Goal: Information Seeking & Learning: Learn about a topic

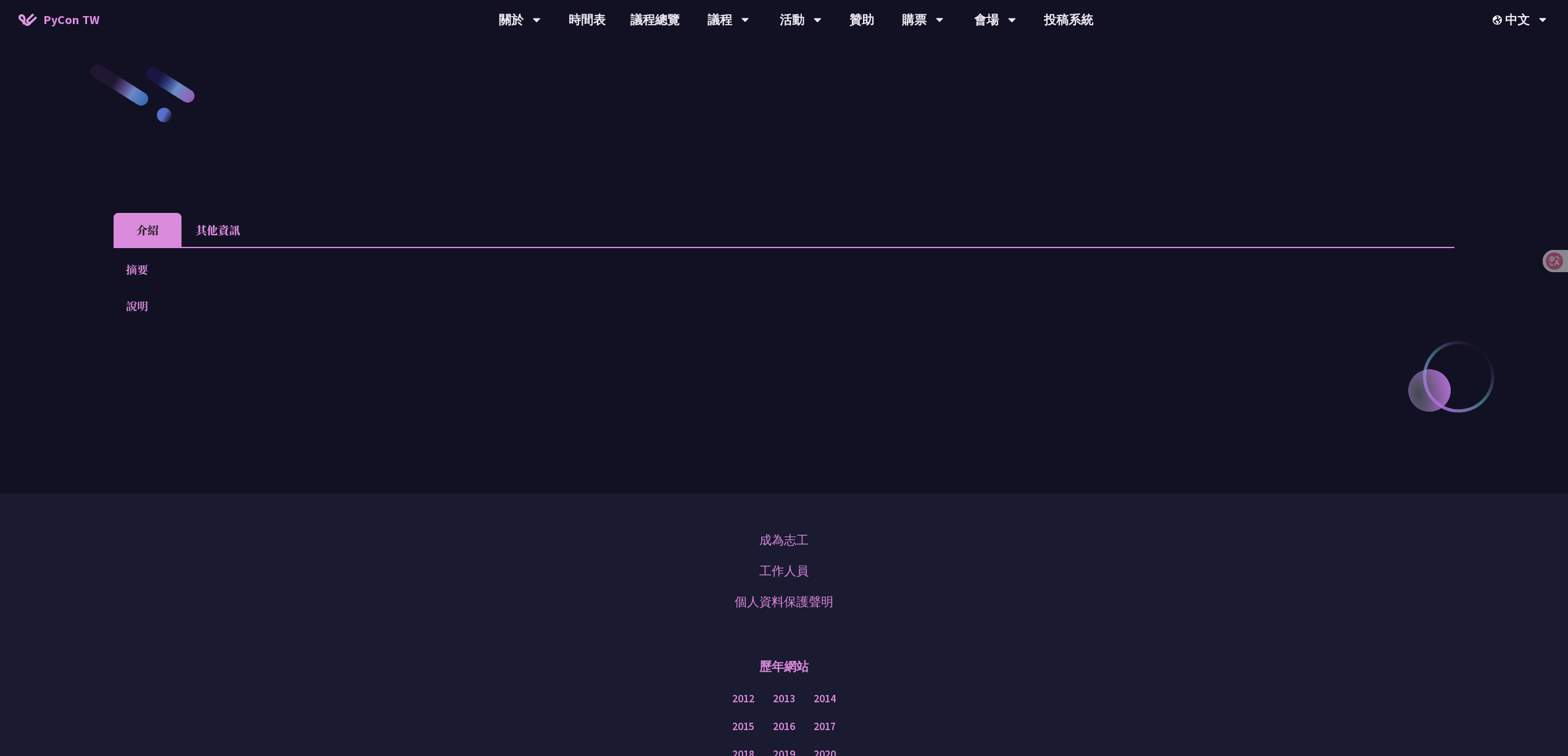
click at [223, 234] on li "其他資訊" at bounding box center [218, 230] width 73 height 34
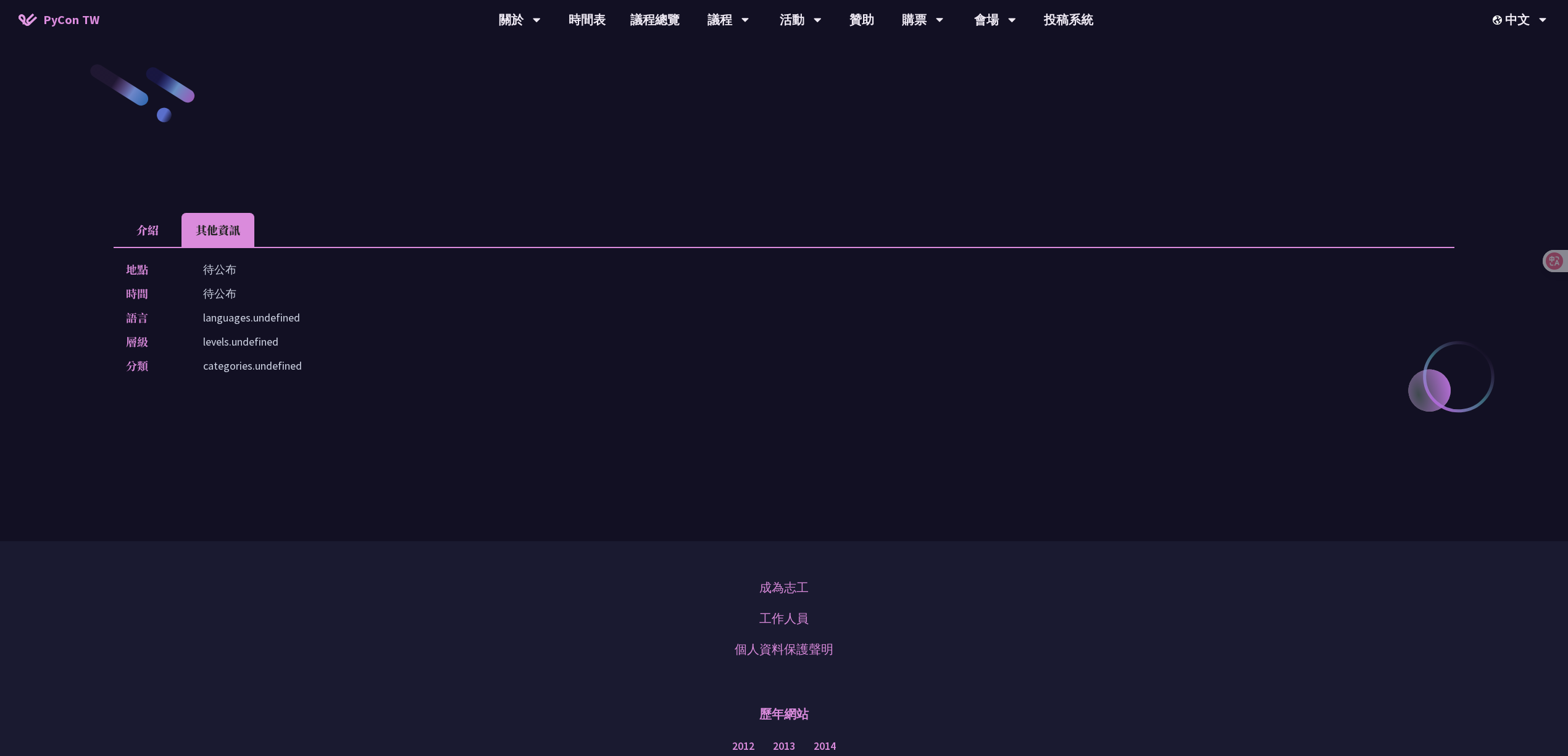
click at [149, 220] on li "介紹" at bounding box center [147, 230] width 68 height 34
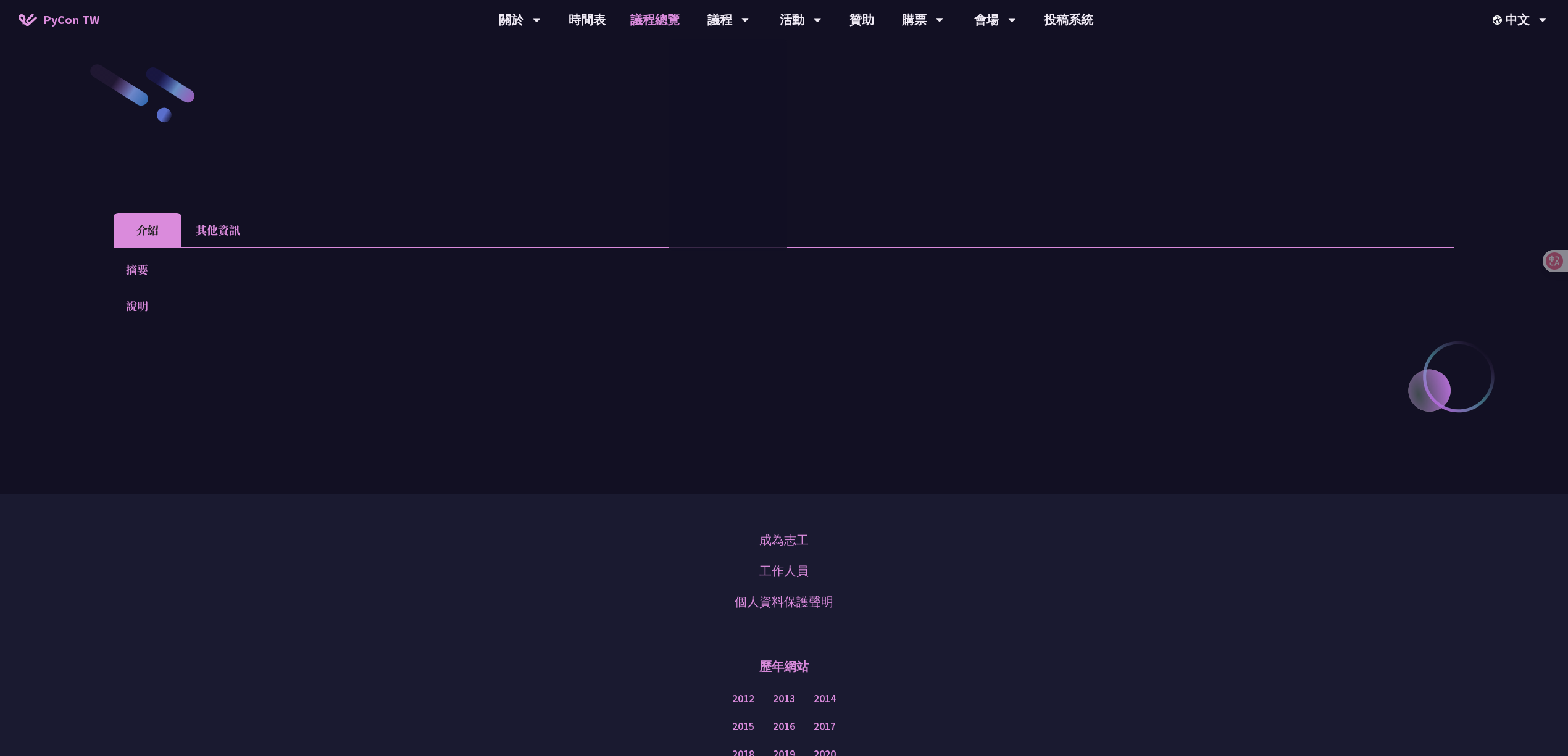
click at [643, 15] on link "議程總覽" at bounding box center [655, 20] width 74 height 39
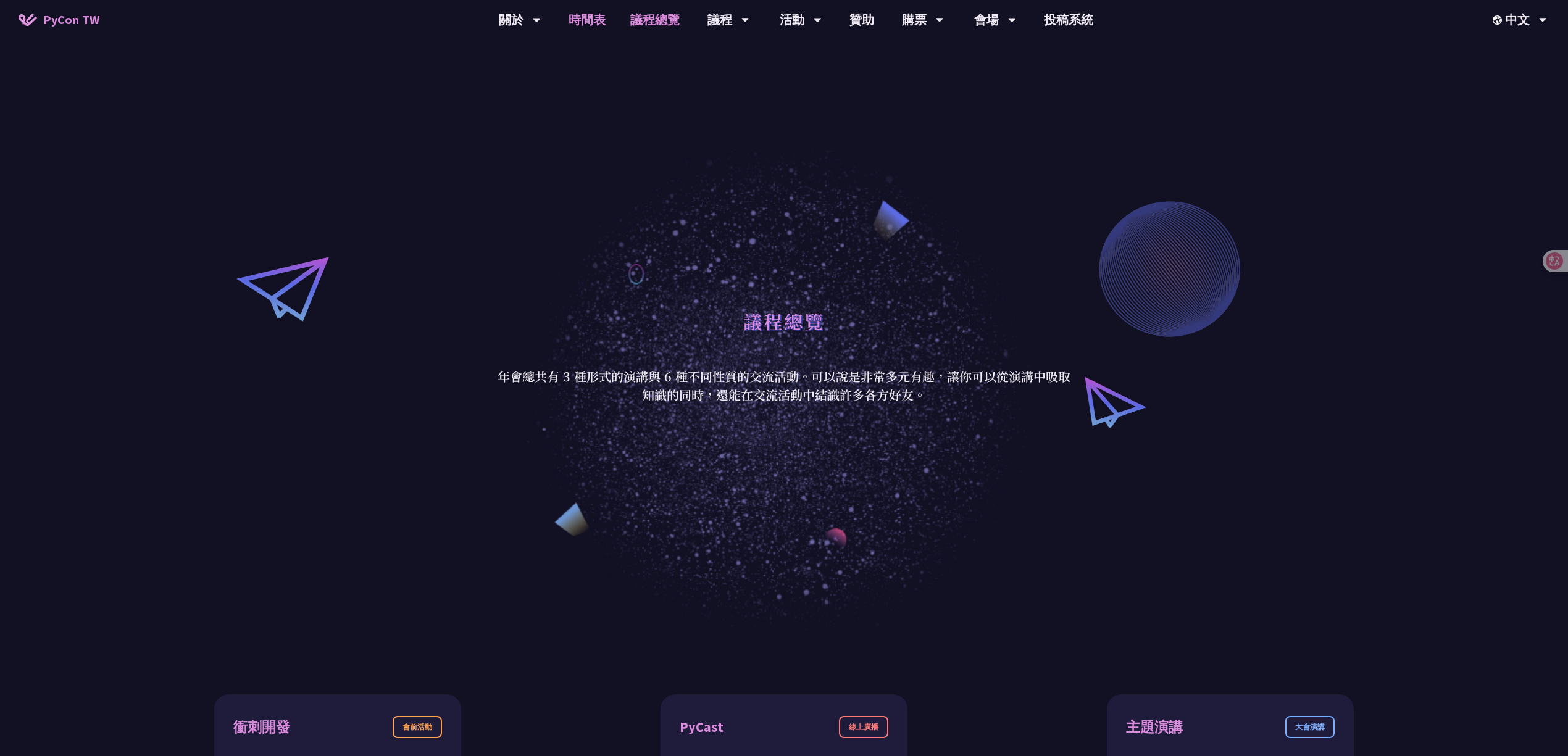
click at [588, 15] on link "時間表" at bounding box center [587, 20] width 62 height 39
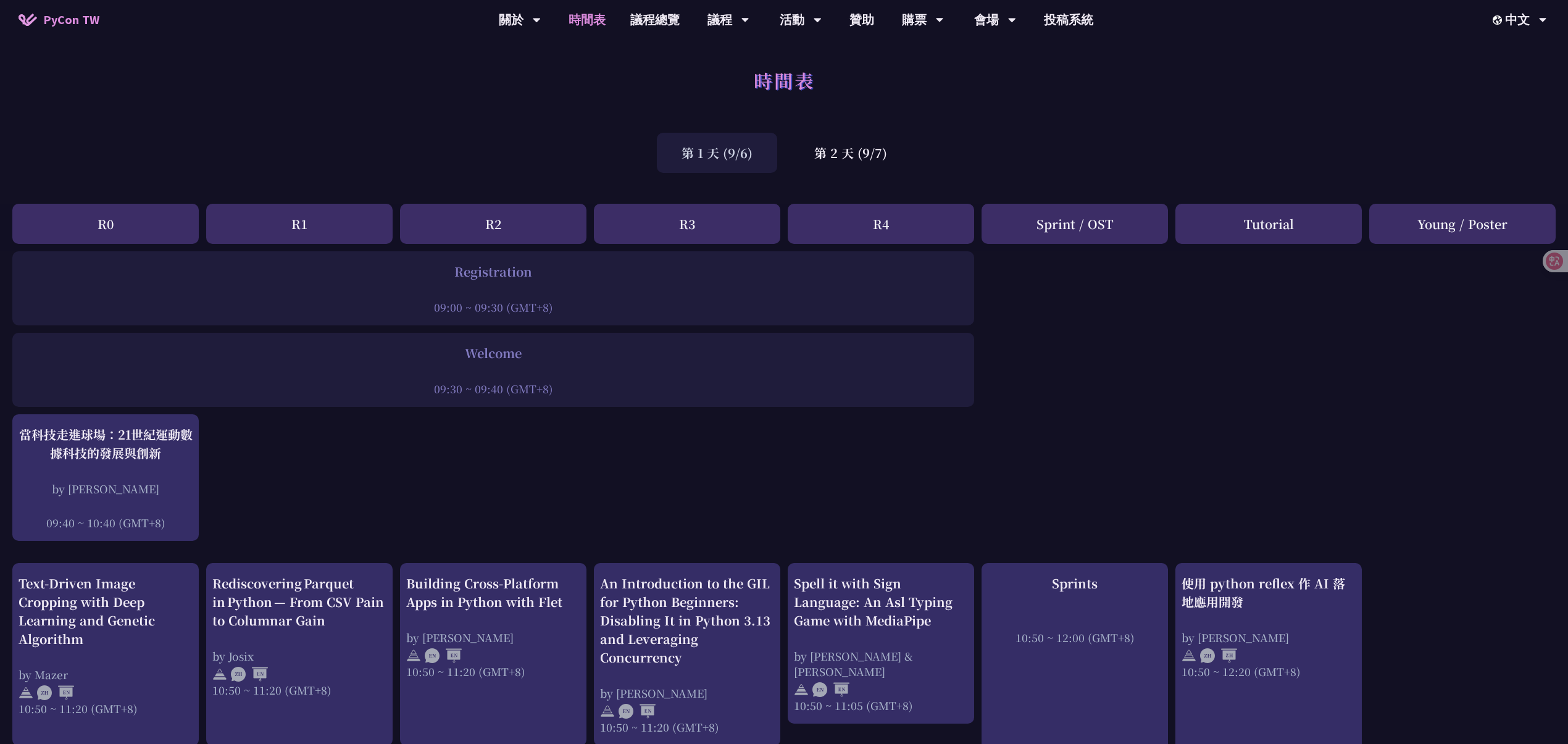
click at [862, 128] on div "第 1 天 (9/6) 第 2 天 (9/7)" at bounding box center [784, 153] width 1568 height 53
click at [862, 159] on div "第 2 天 (9/7)" at bounding box center [850, 153] width 123 height 40
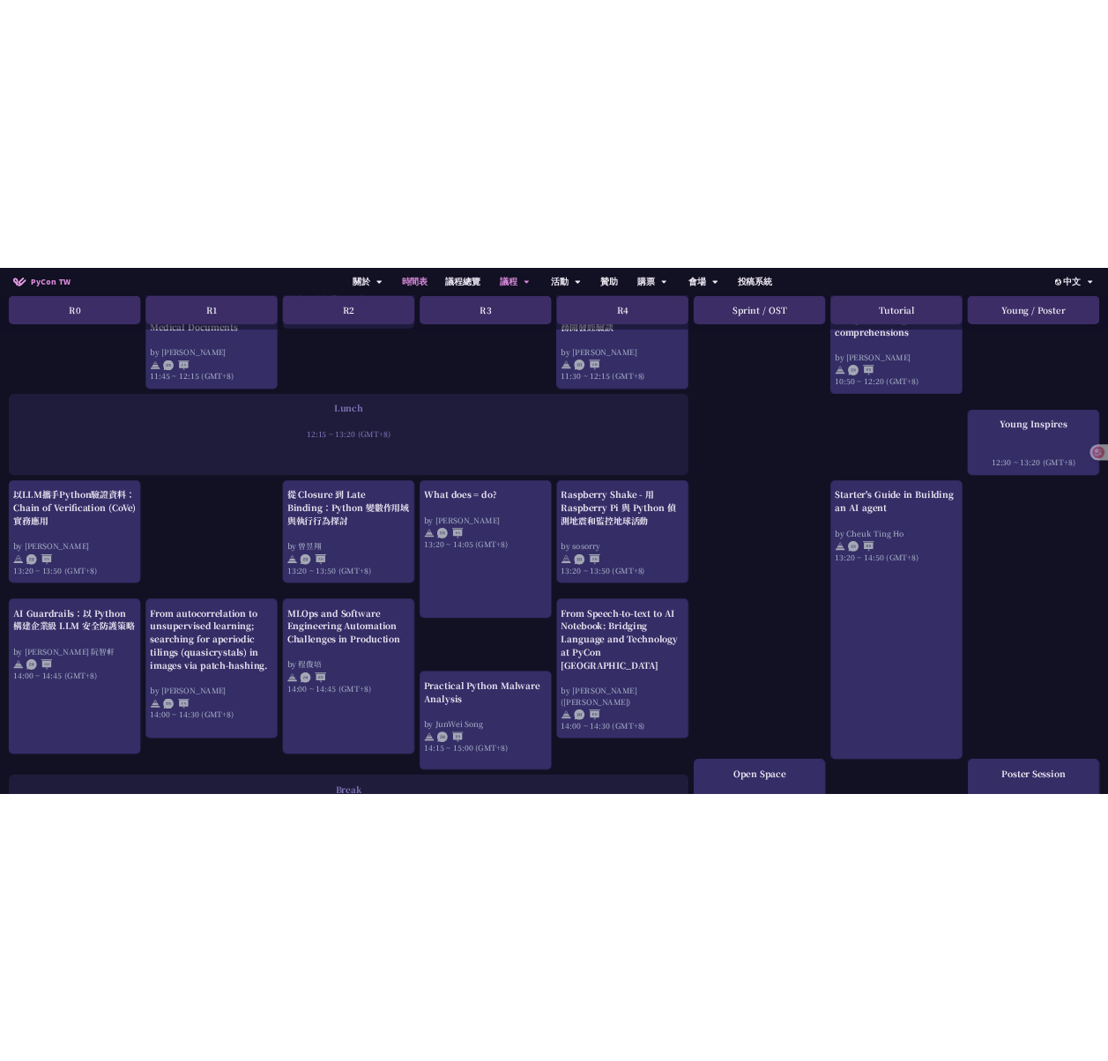
scroll to position [1264, 0]
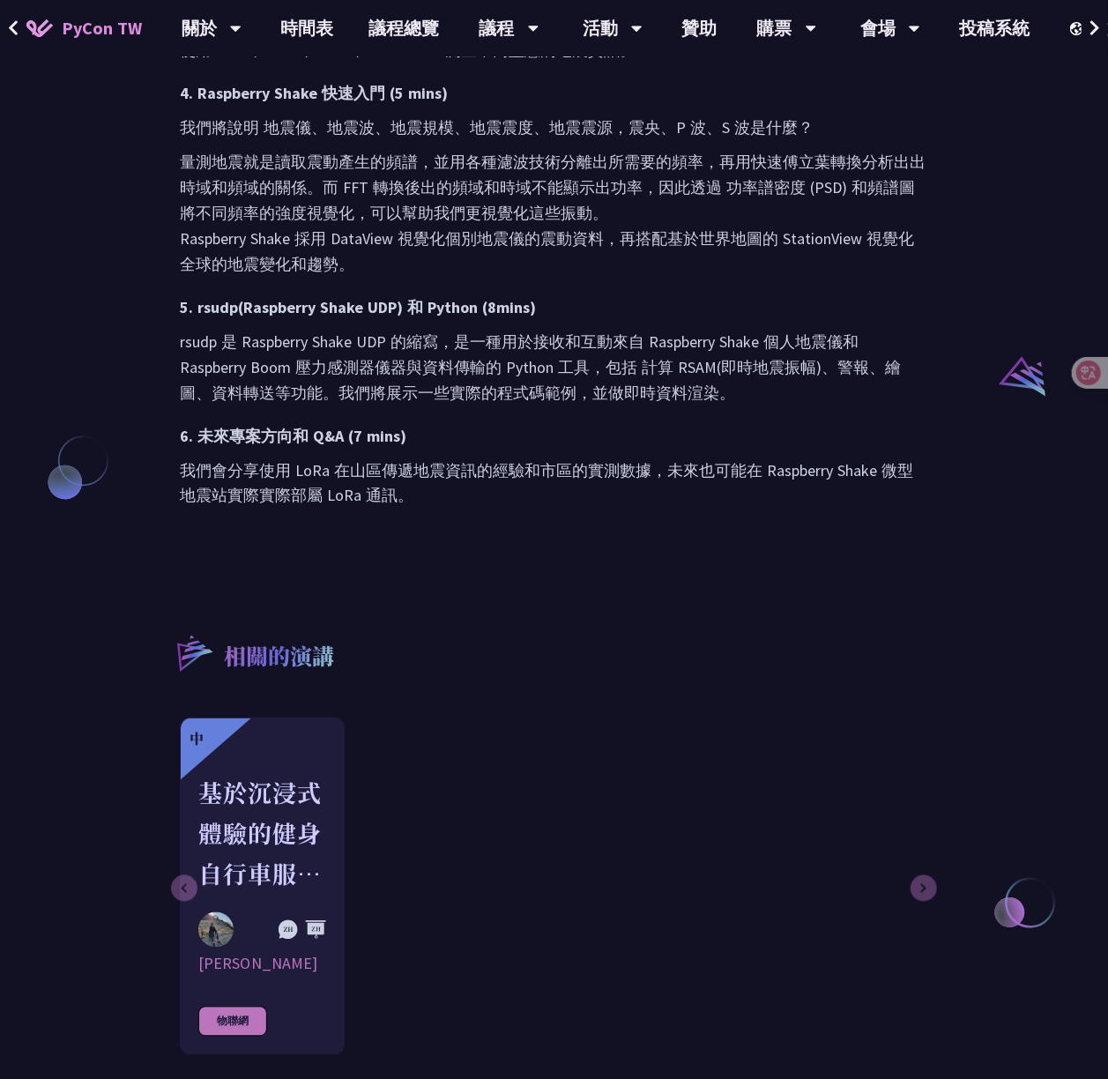
scroll to position [470, 0]
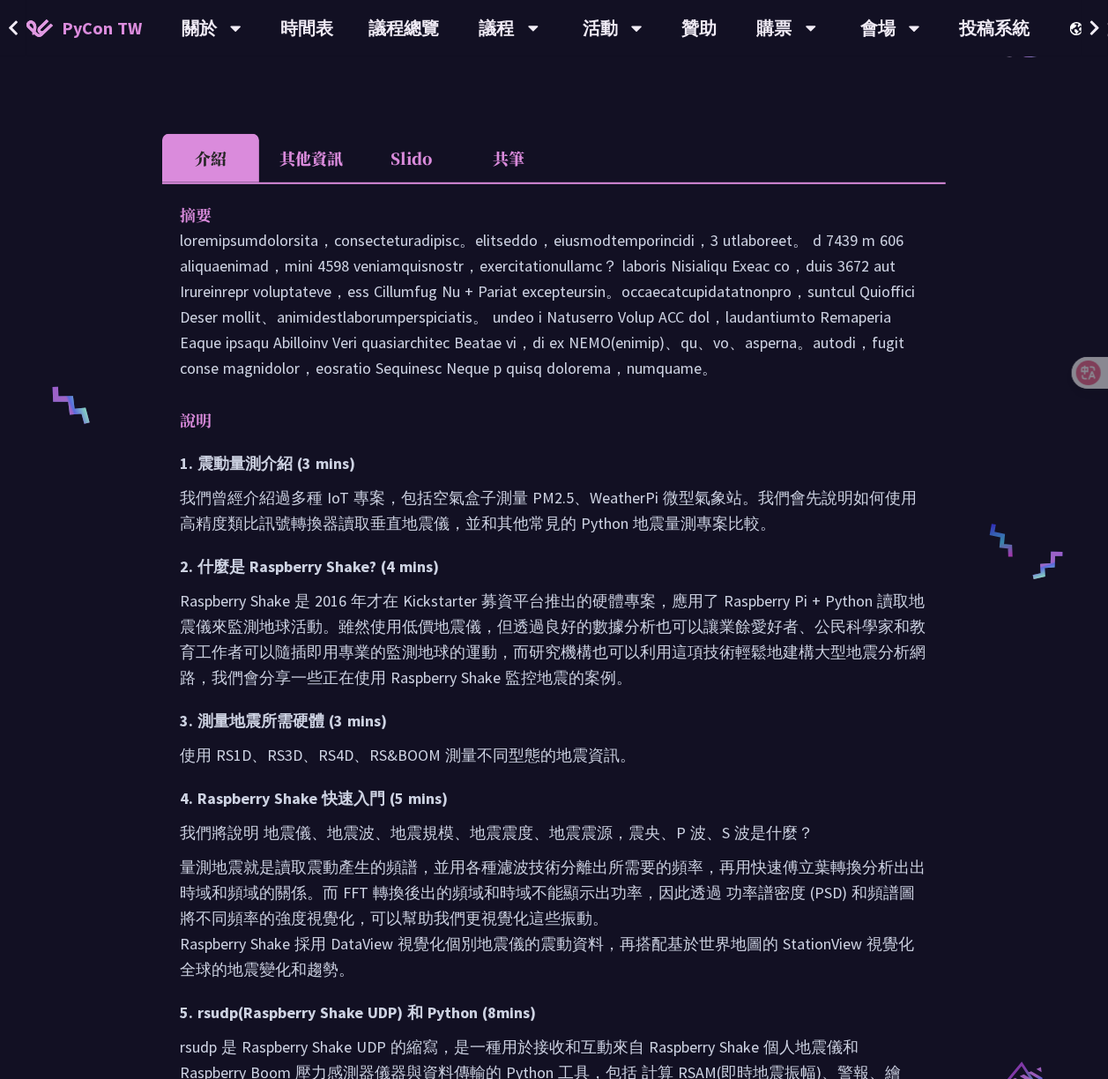
click at [390, 150] on li "Slido" at bounding box center [411, 158] width 97 height 48
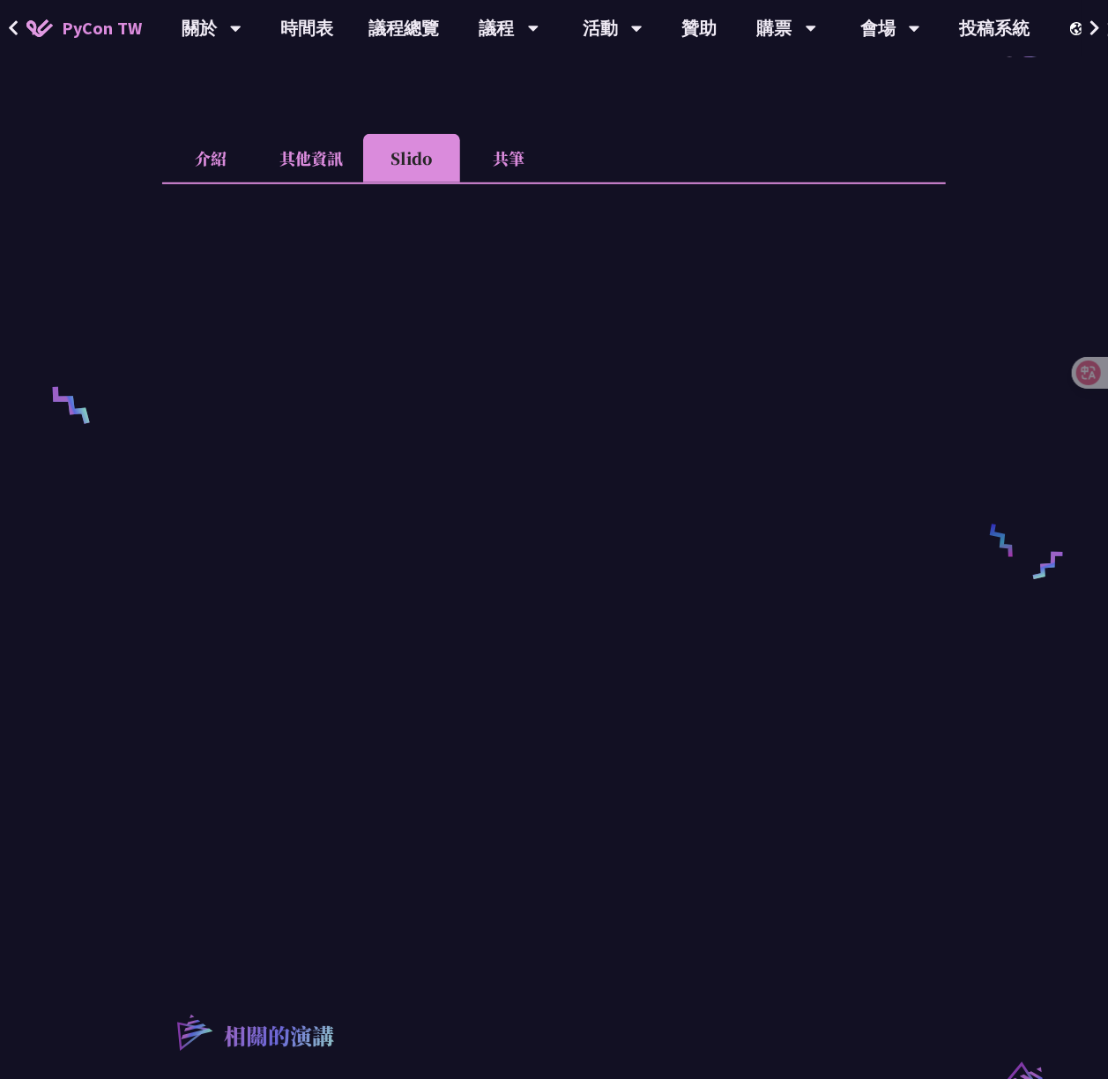
scroll to position [0, 0]
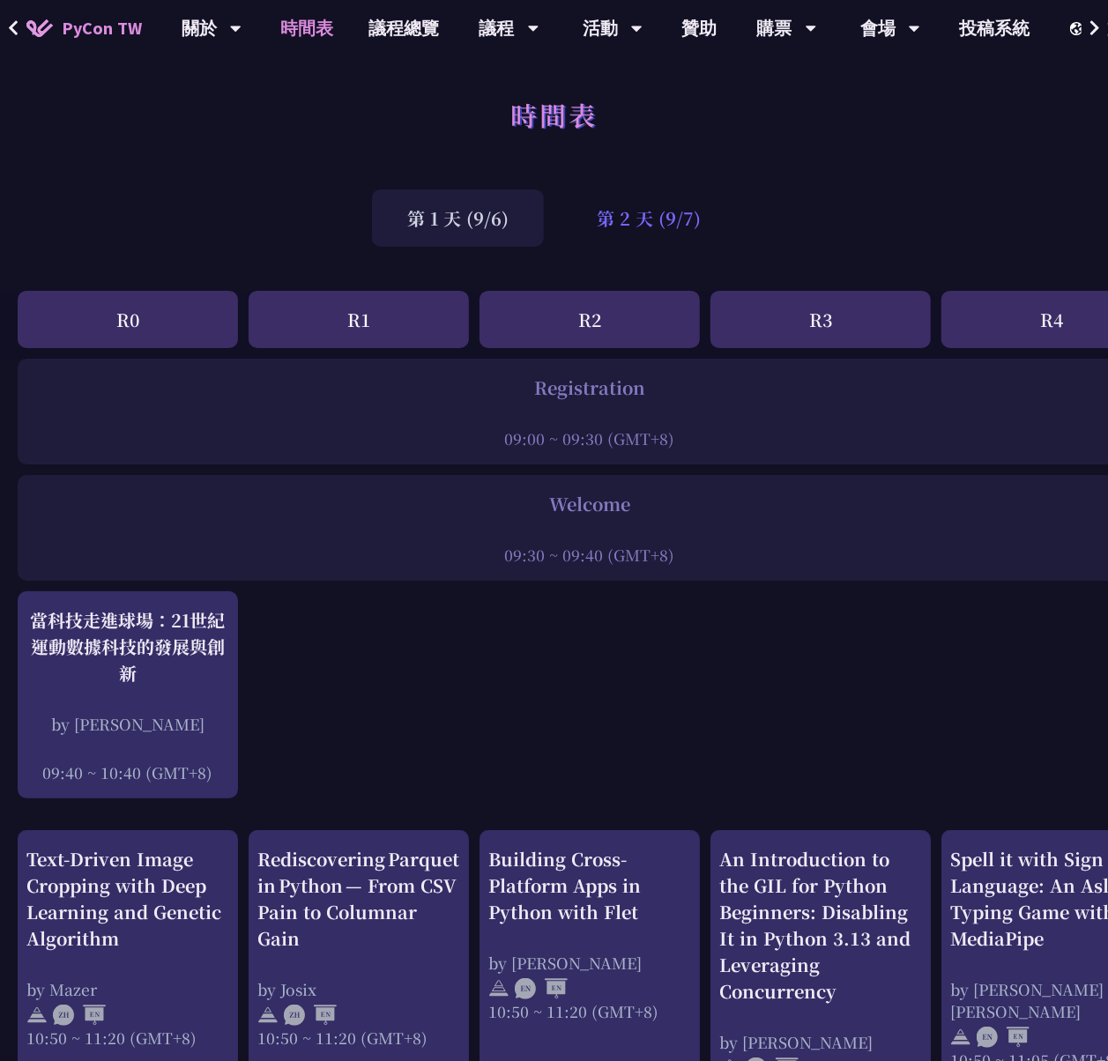
click at [672, 231] on div "第 2 天 (9/7)" at bounding box center [649, 218] width 175 height 57
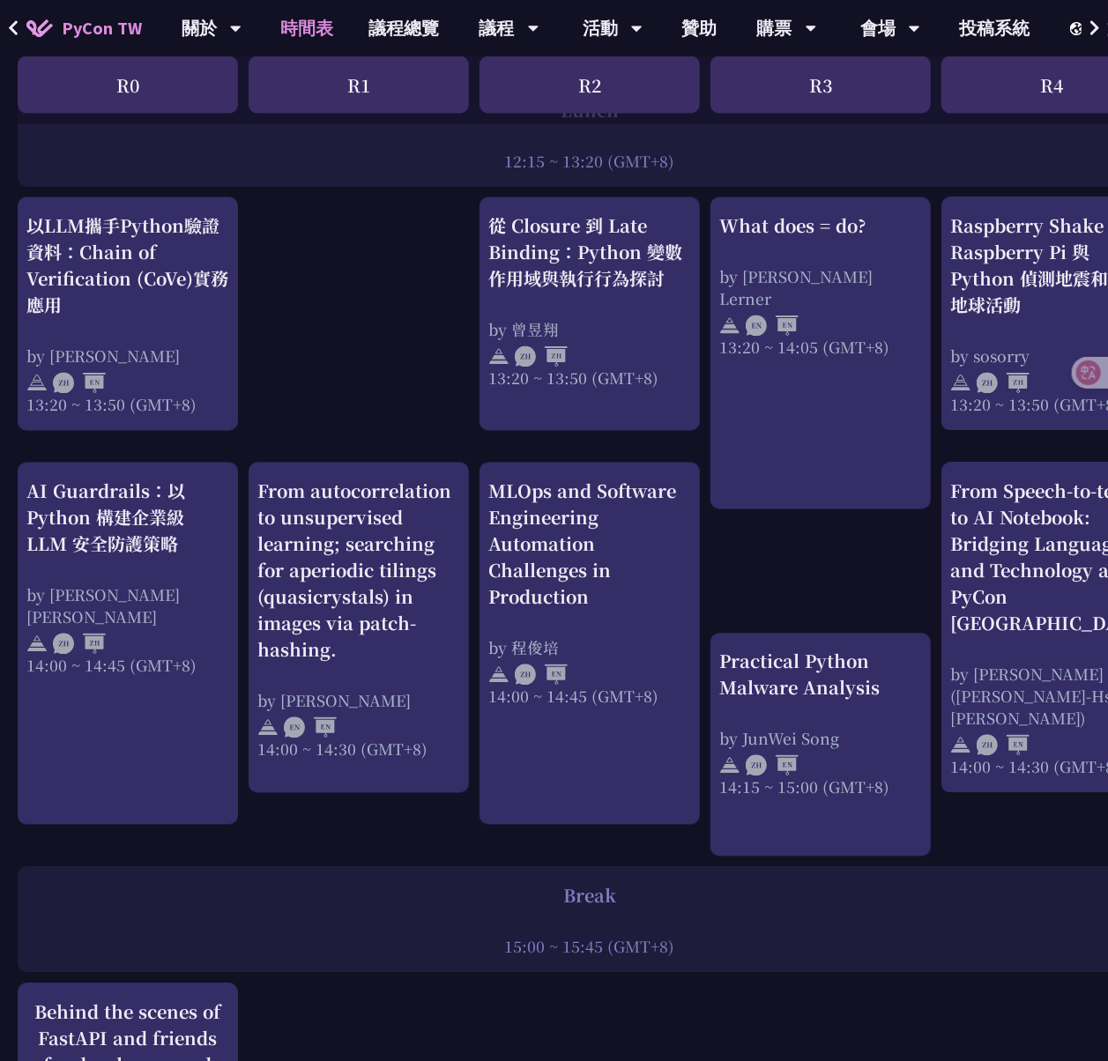
scroll to position [1475, 0]
click at [382, 882] on div "Break" at bounding box center [589, 895] width 1127 height 26
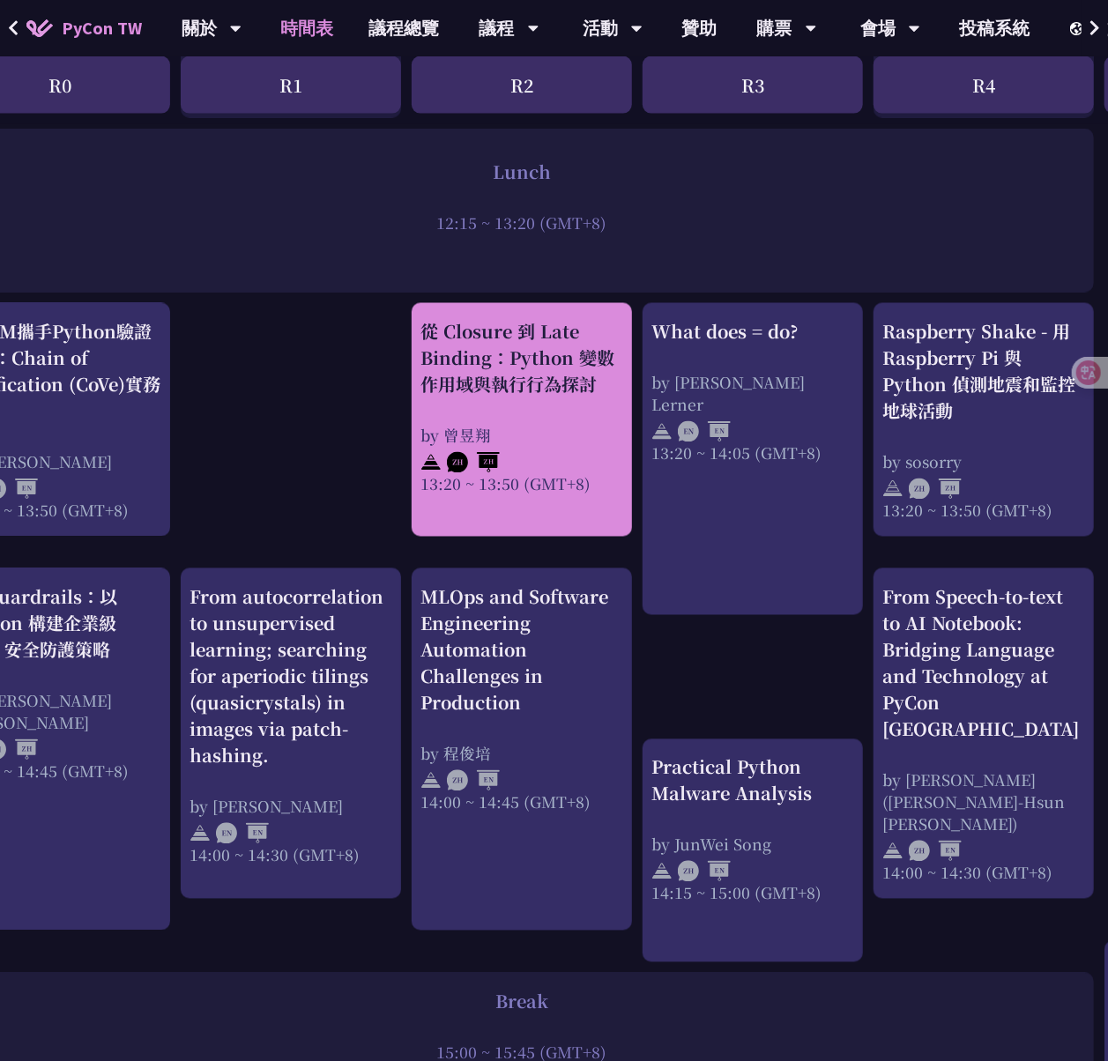
scroll to position [1368, 0]
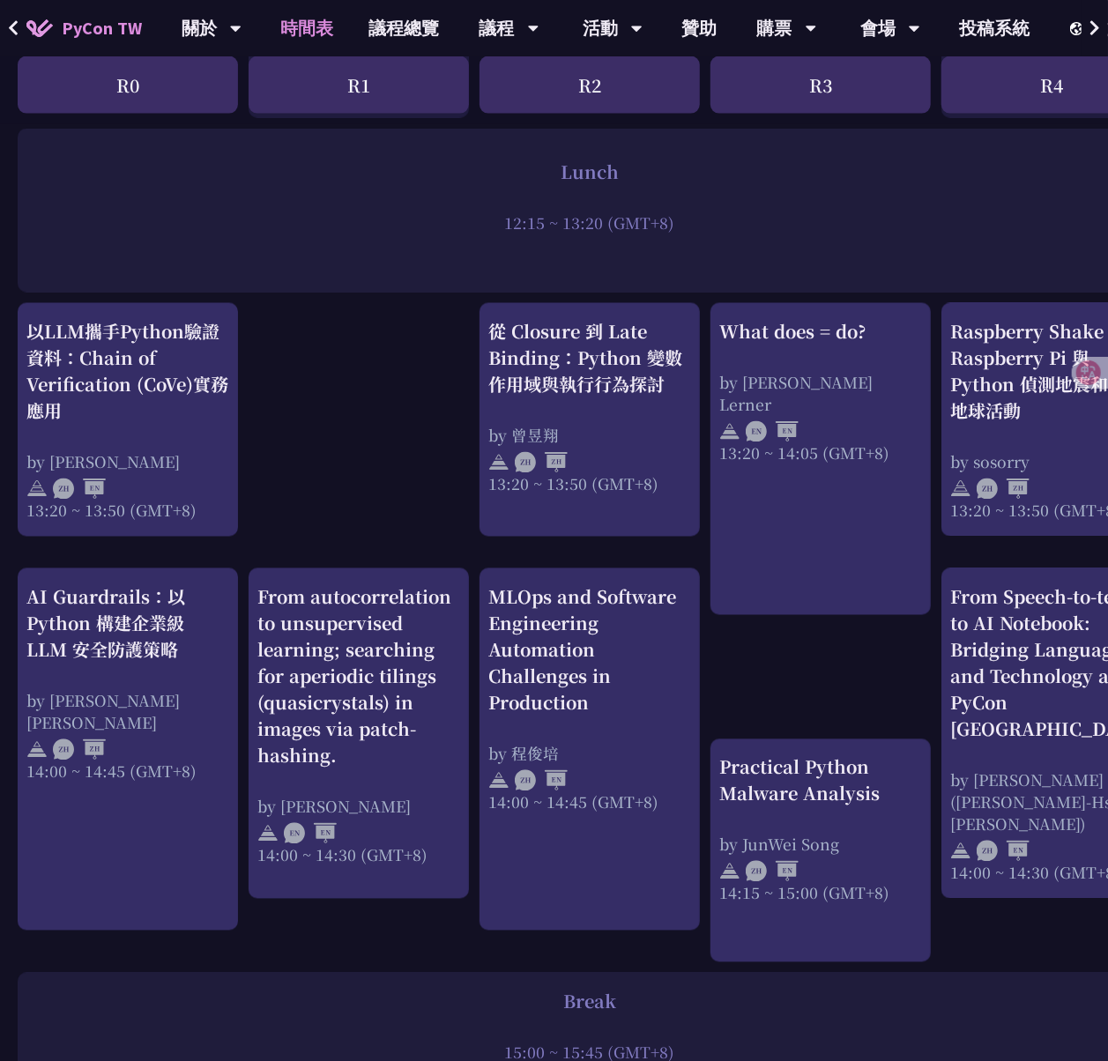
click at [363, 400] on div "print("Hello World")，然後呢？ by 高見龍 10:50 ~ 11:35 (GMT+8) What does = do? by Reuve…" at bounding box center [936, 361] width 1872 height 2741
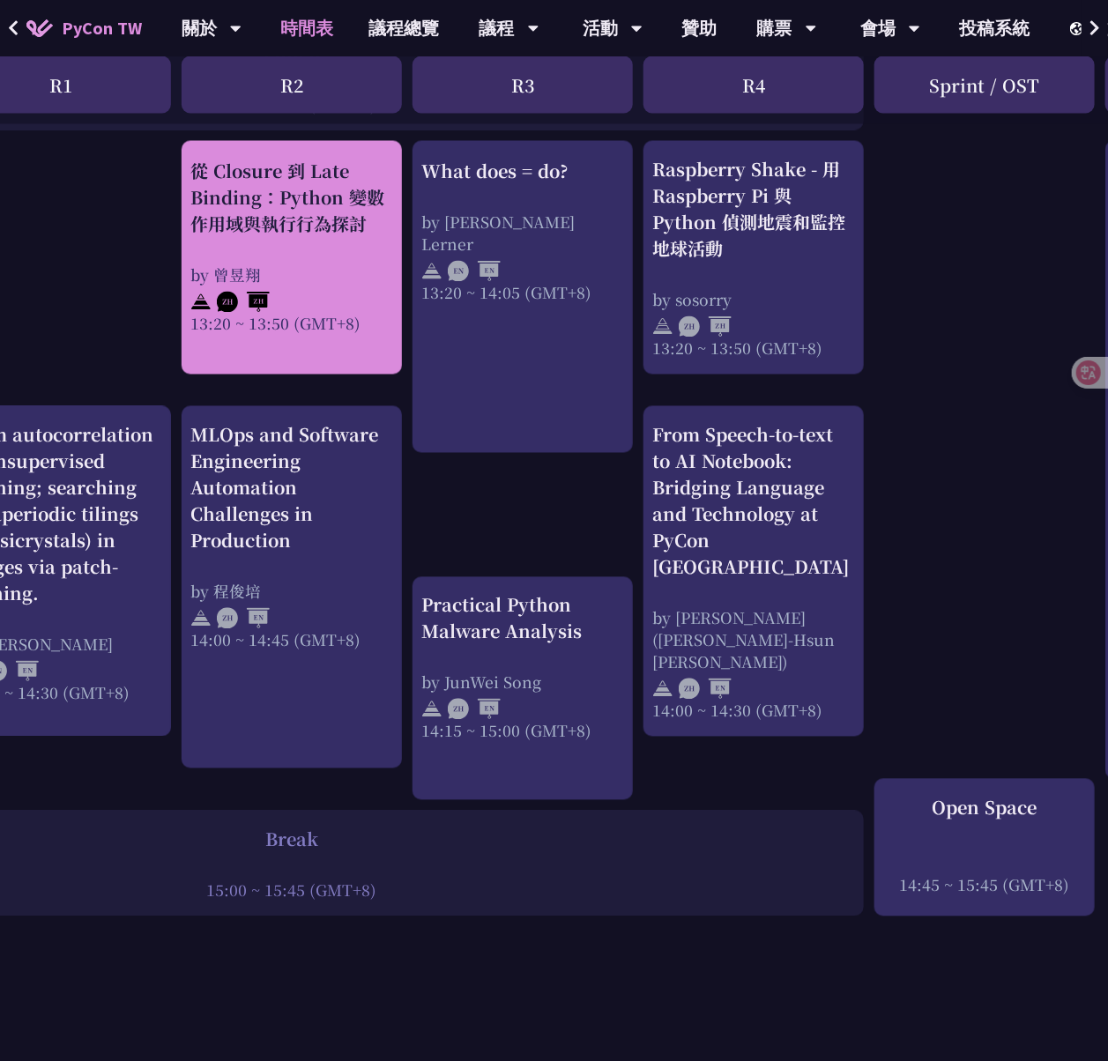
scroll to position [1587, 298]
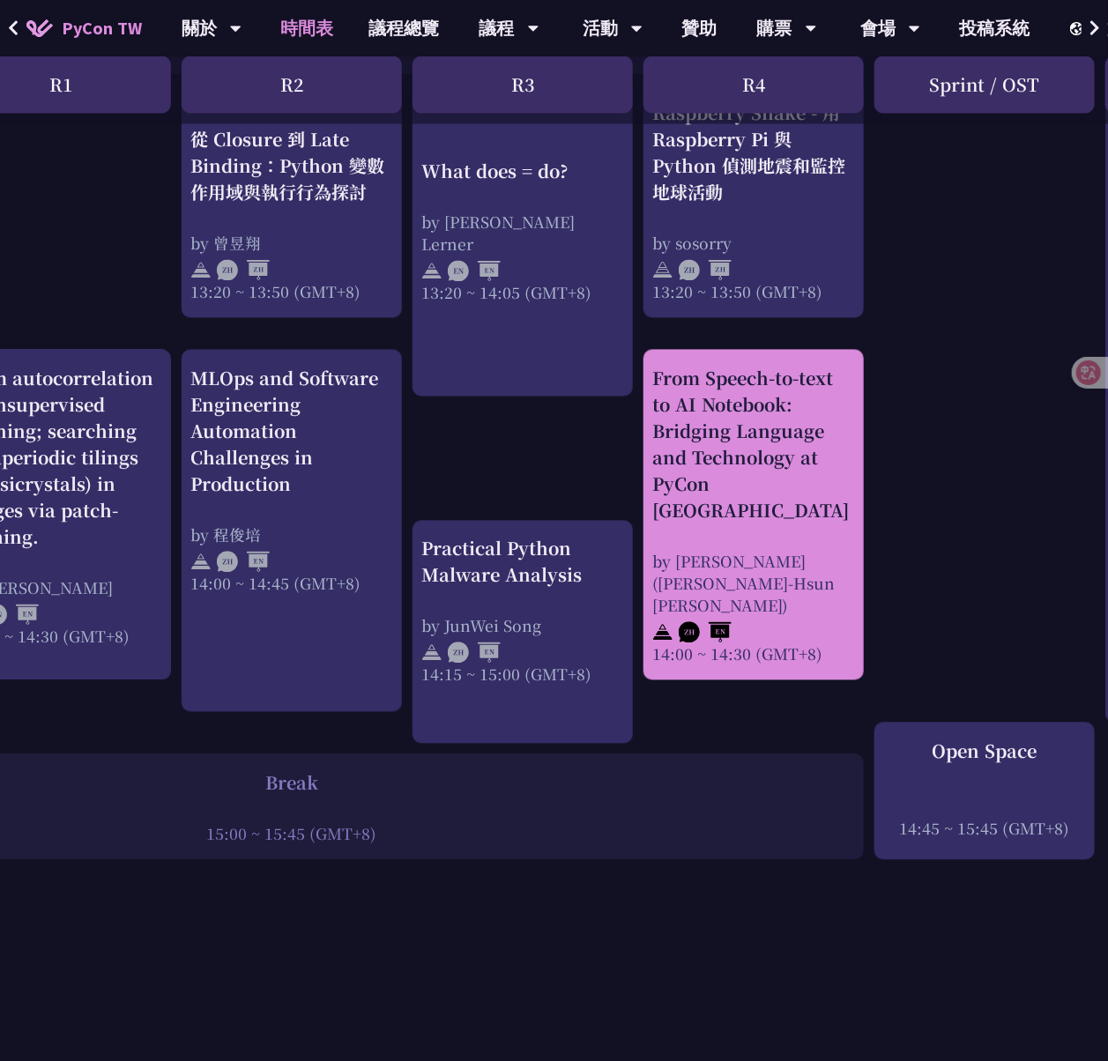
click at [784, 428] on div "From Speech-to-text to AI Notebook: Bridging Language and Technology at PyCon […" at bounding box center [753, 445] width 203 height 159
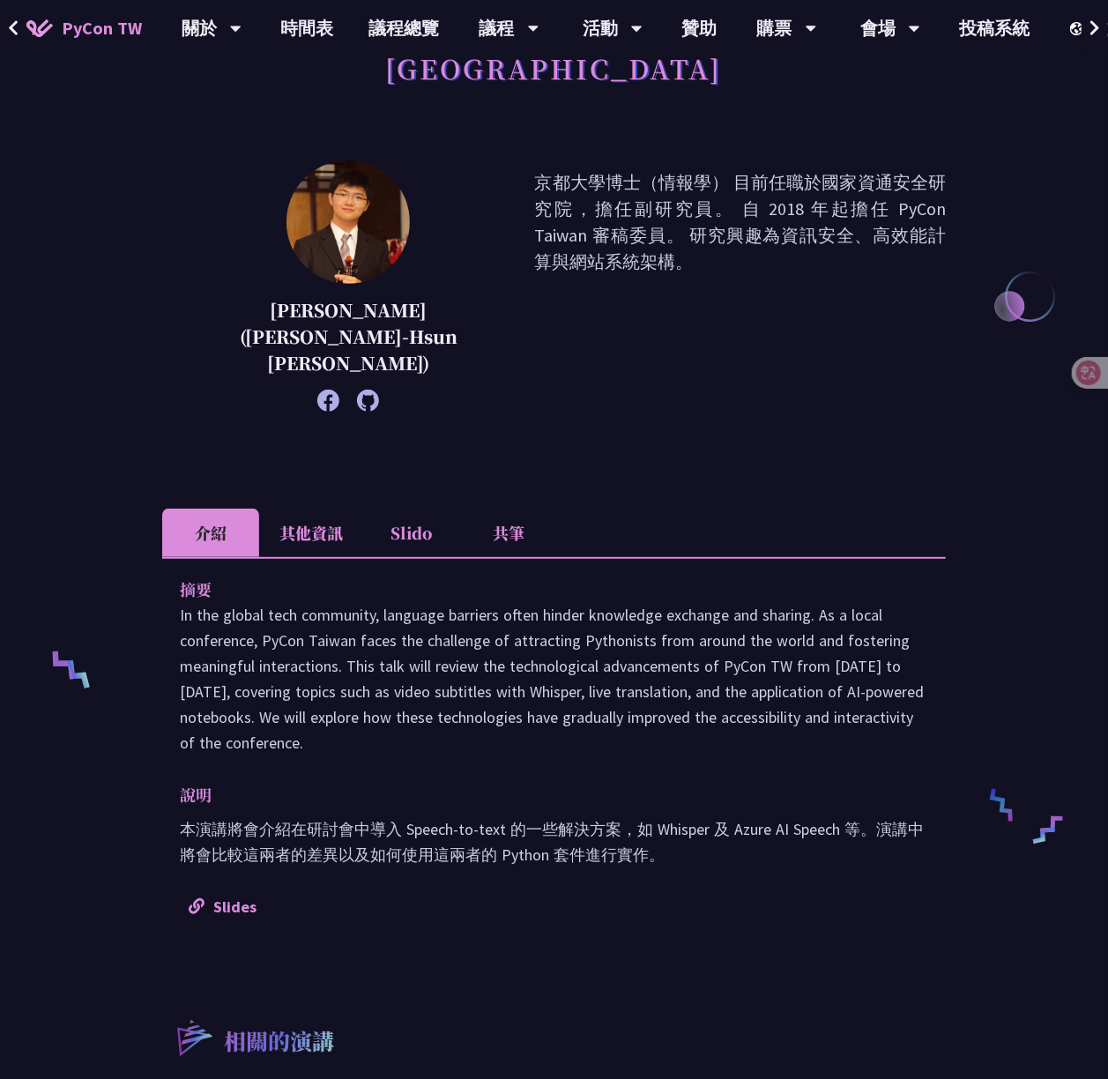
scroll to position [206, 0]
click at [417, 508] on li "Slido" at bounding box center [411, 532] width 97 height 48
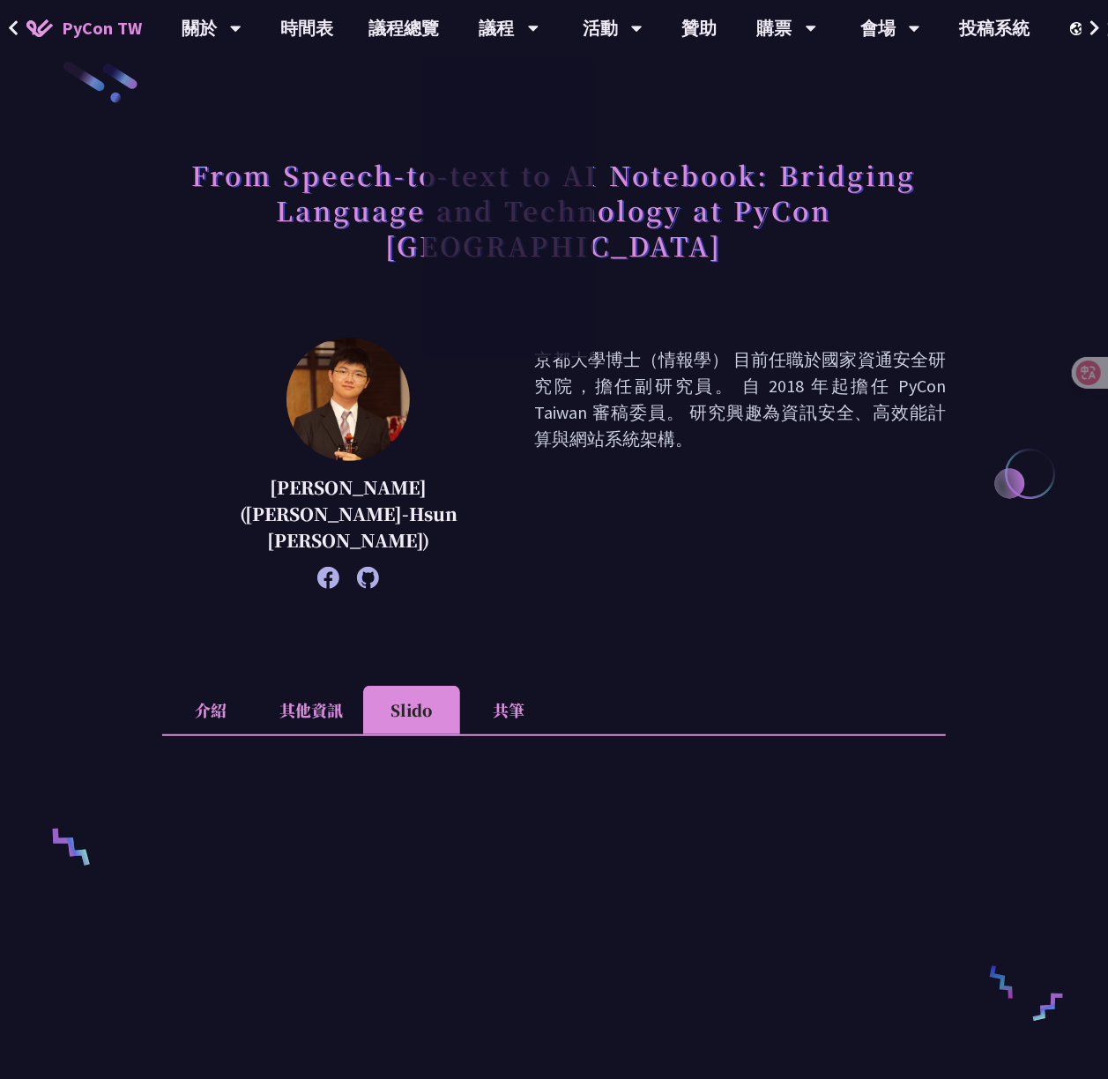
scroll to position [25, 0]
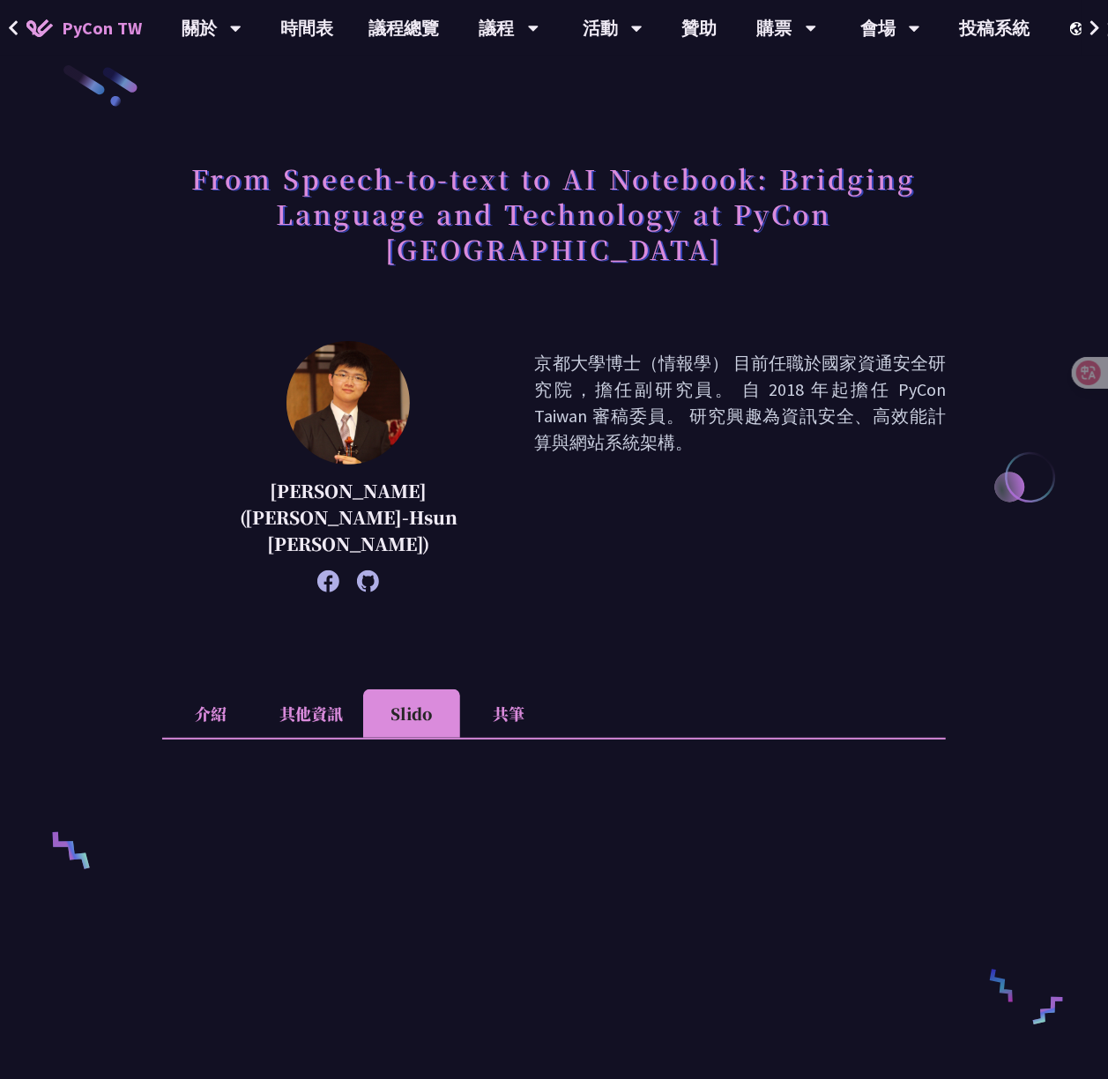
click at [208, 689] on li "介紹" at bounding box center [210, 713] width 97 height 48
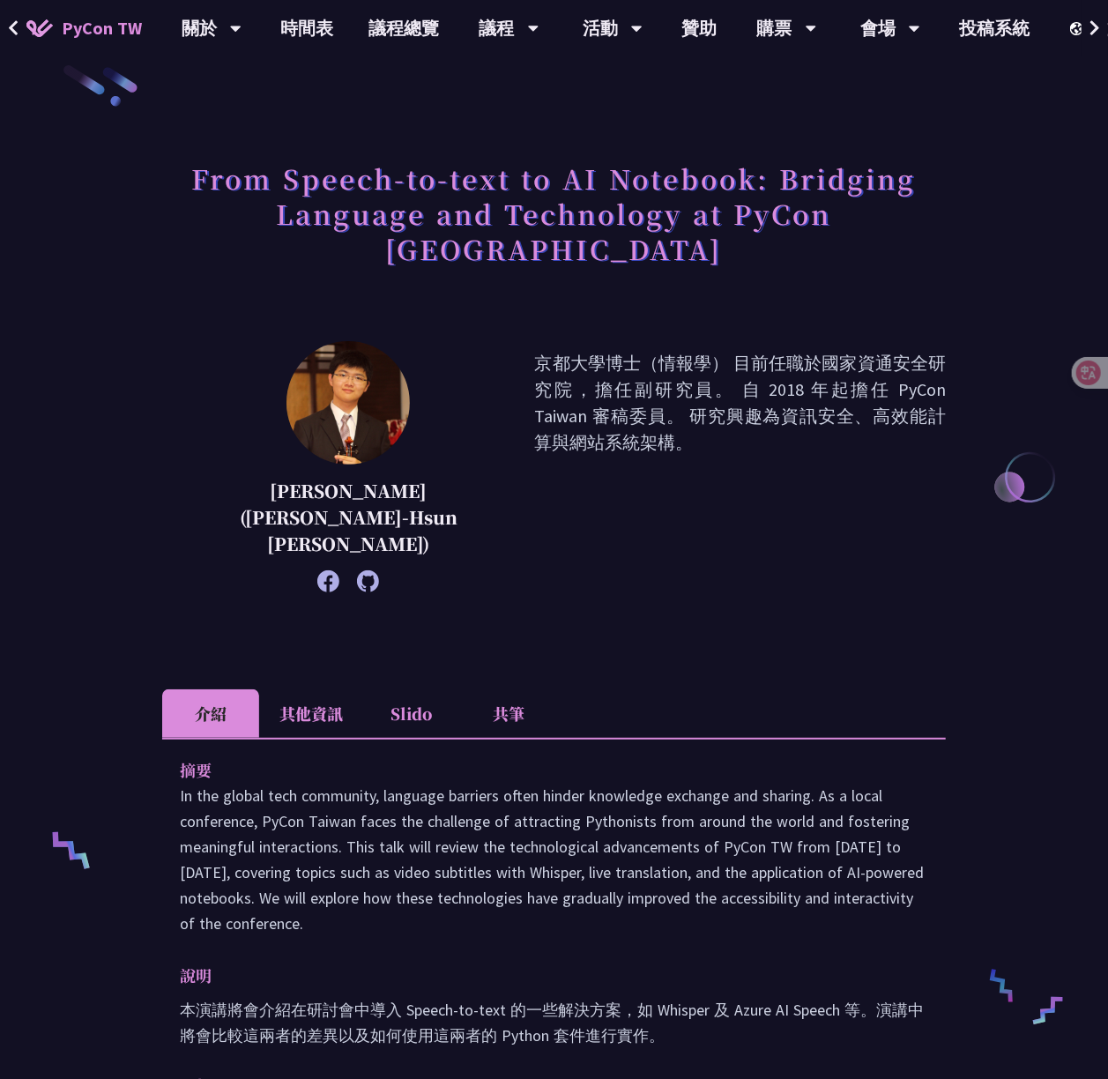
click at [427, 689] on li "Slido" at bounding box center [411, 713] width 97 height 48
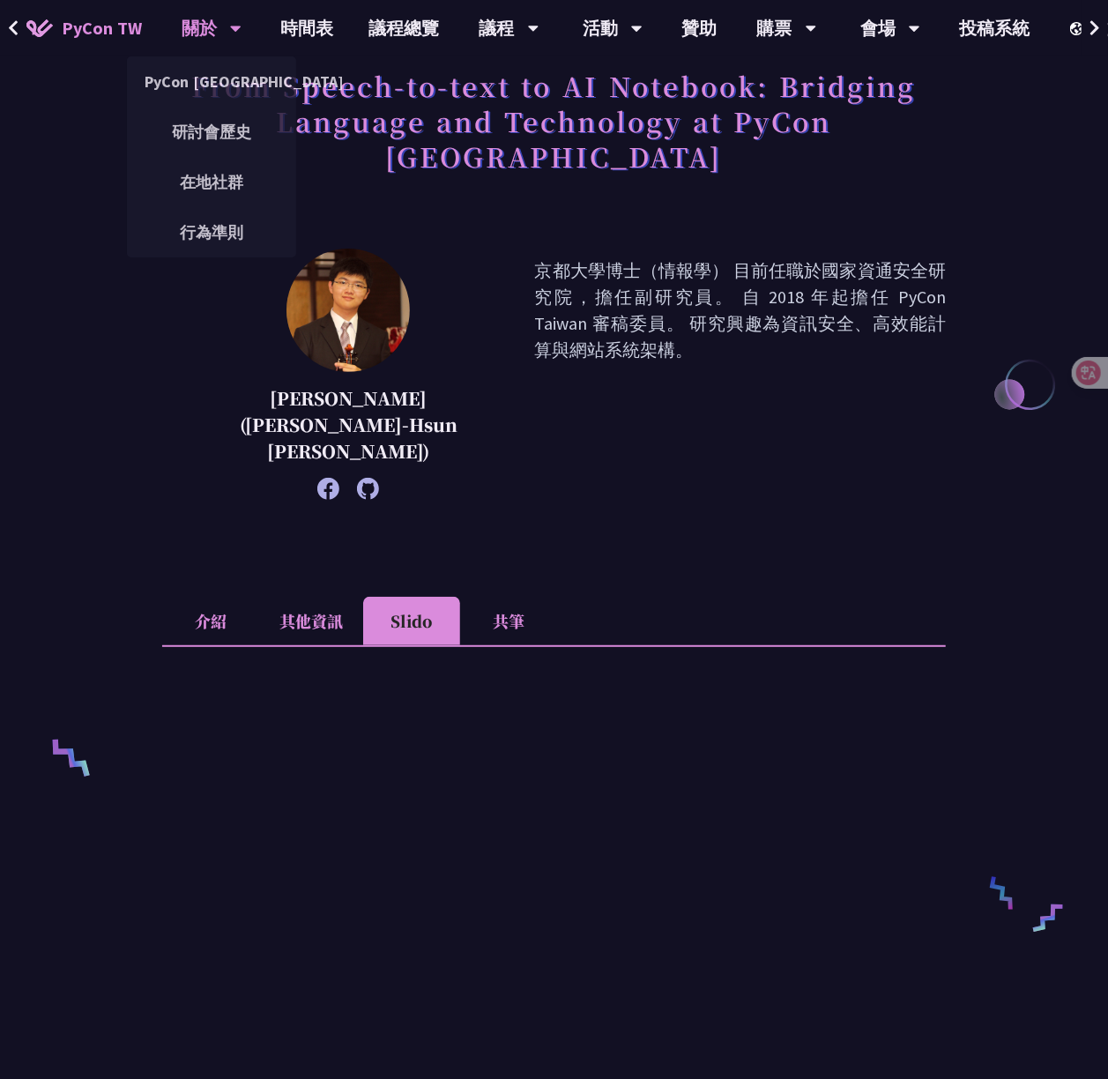
scroll to position [0, 0]
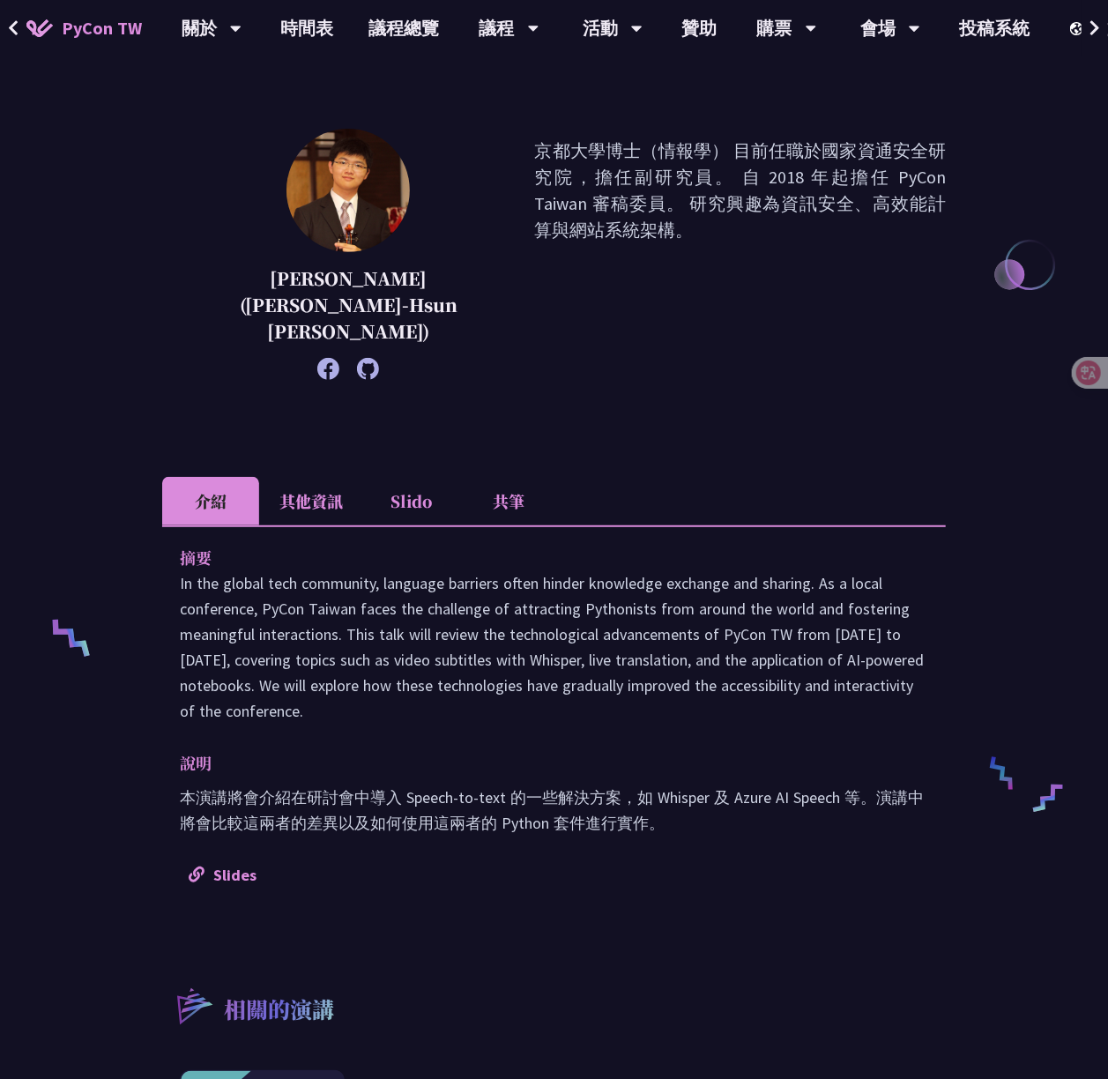
scroll to position [226, 0]
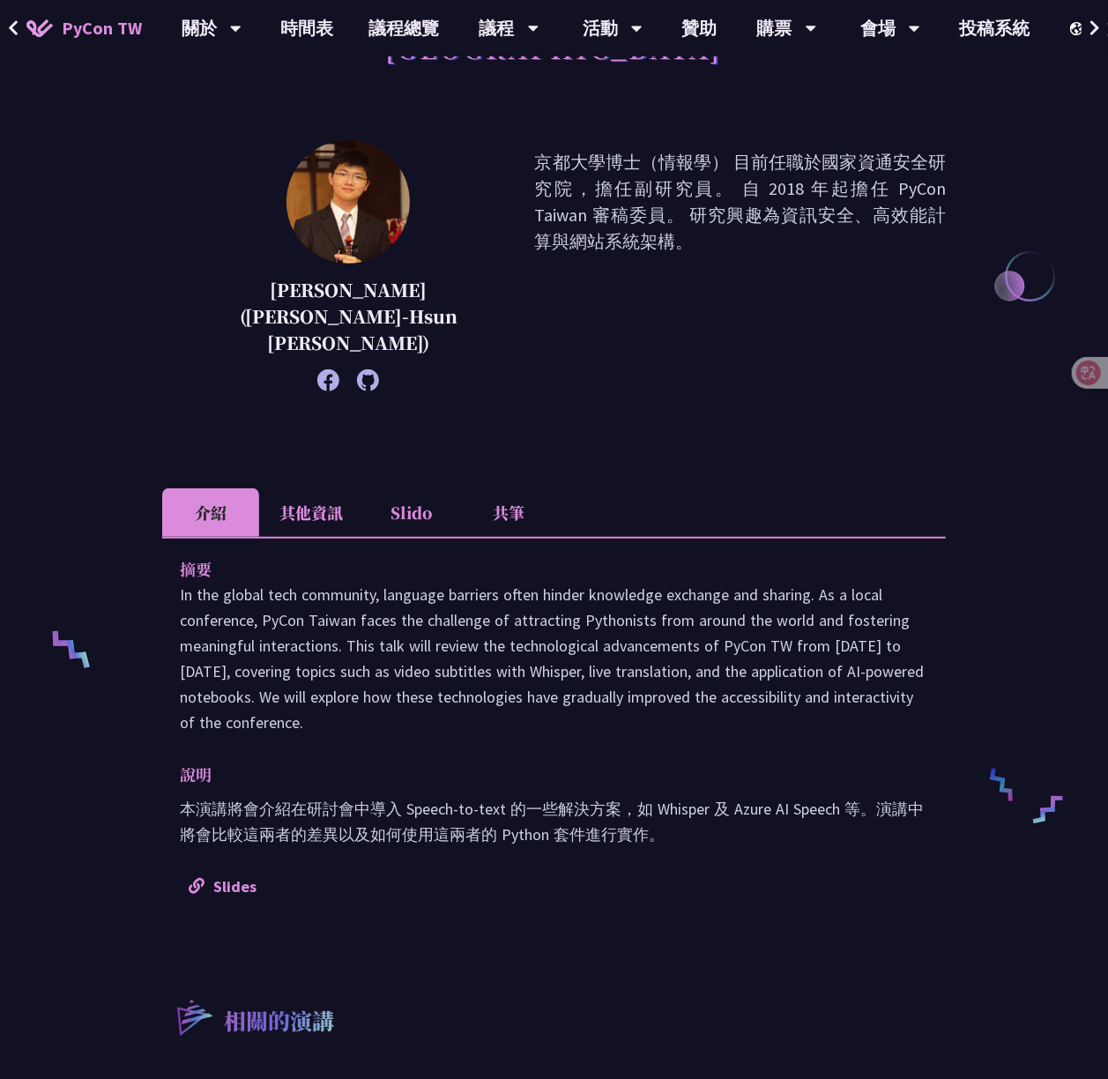
click at [400, 488] on li "Slido" at bounding box center [411, 512] width 97 height 48
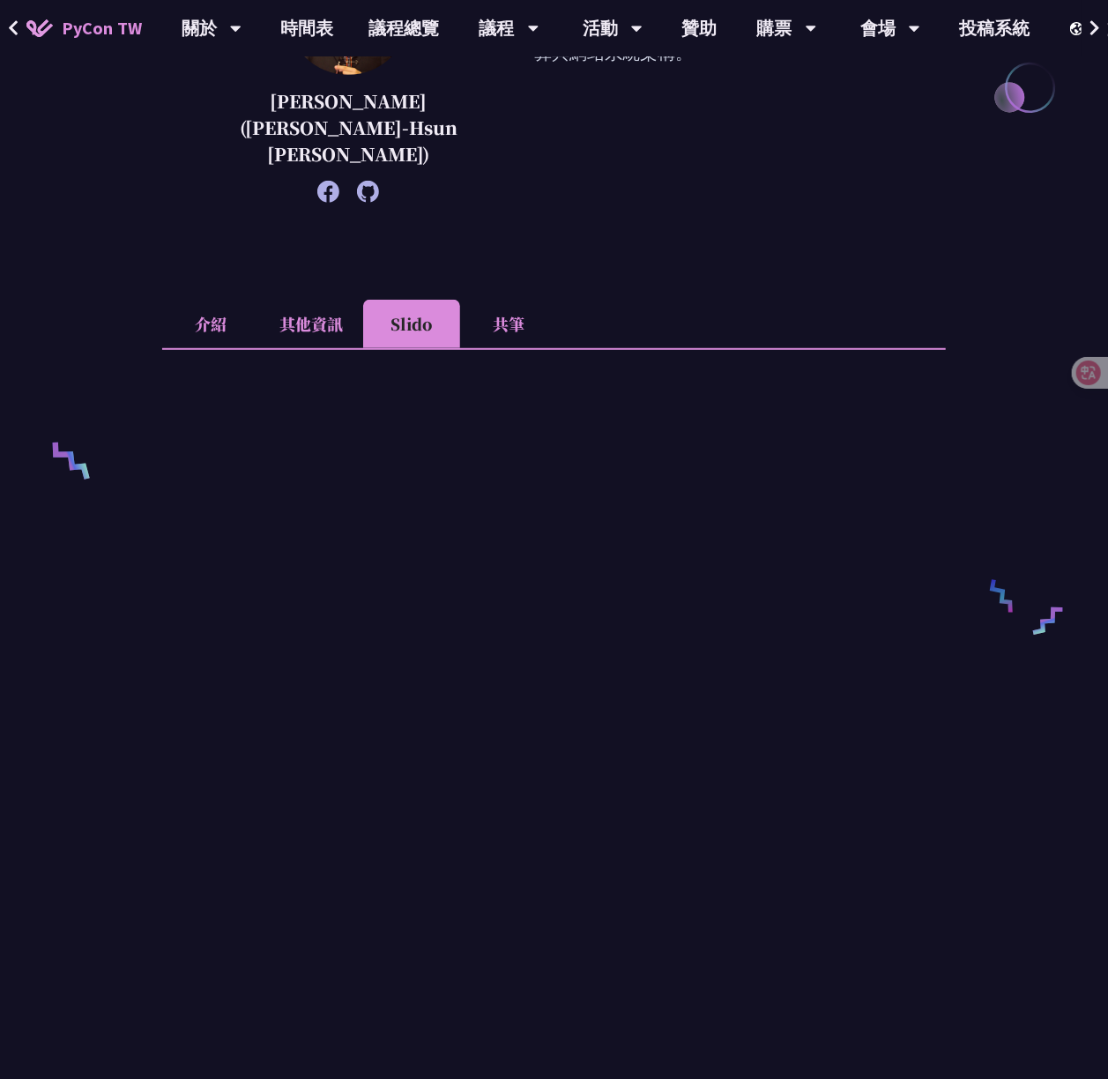
scroll to position [460, 0]
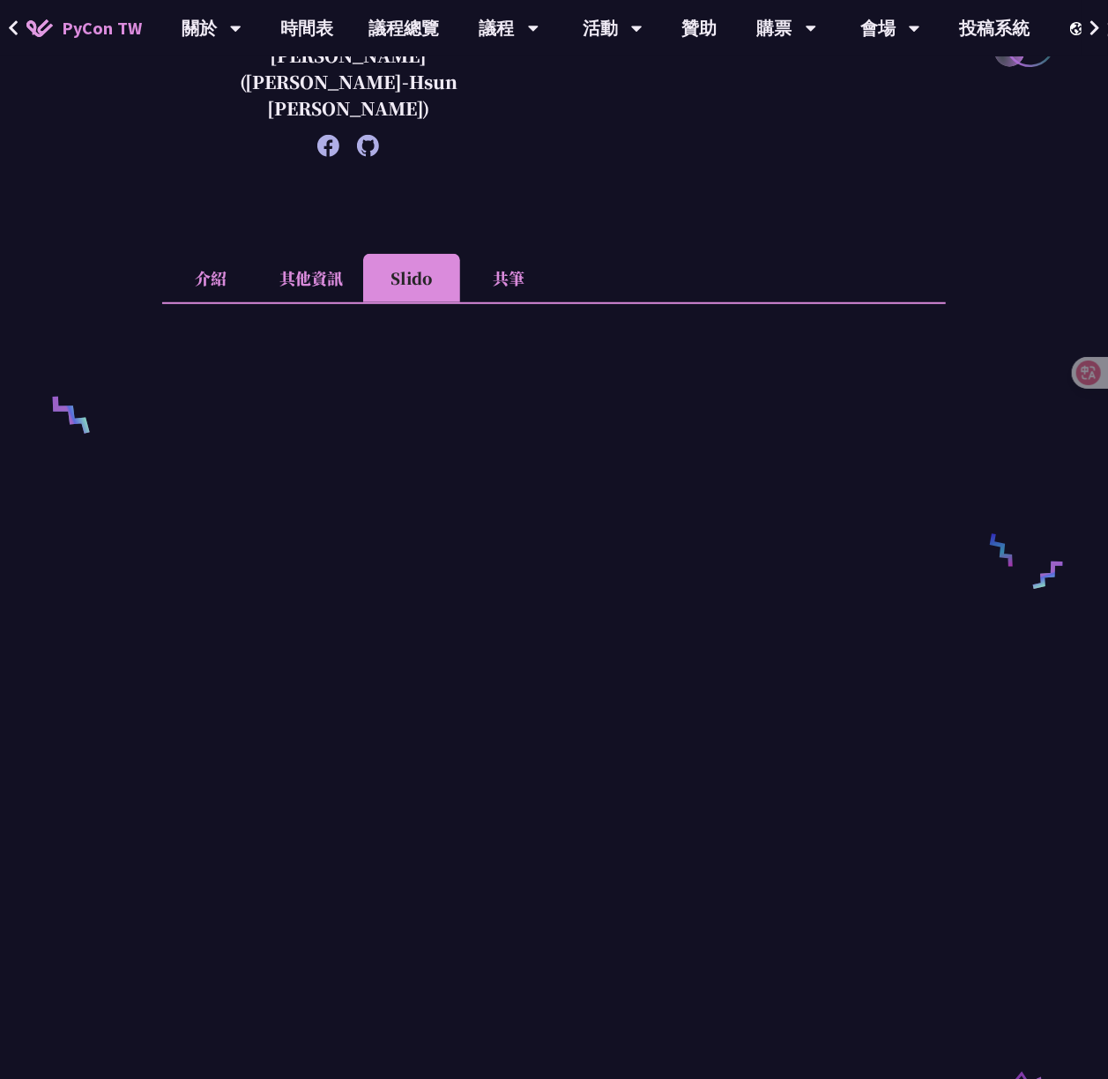
click at [231, 254] on li "介紹" at bounding box center [210, 278] width 97 height 48
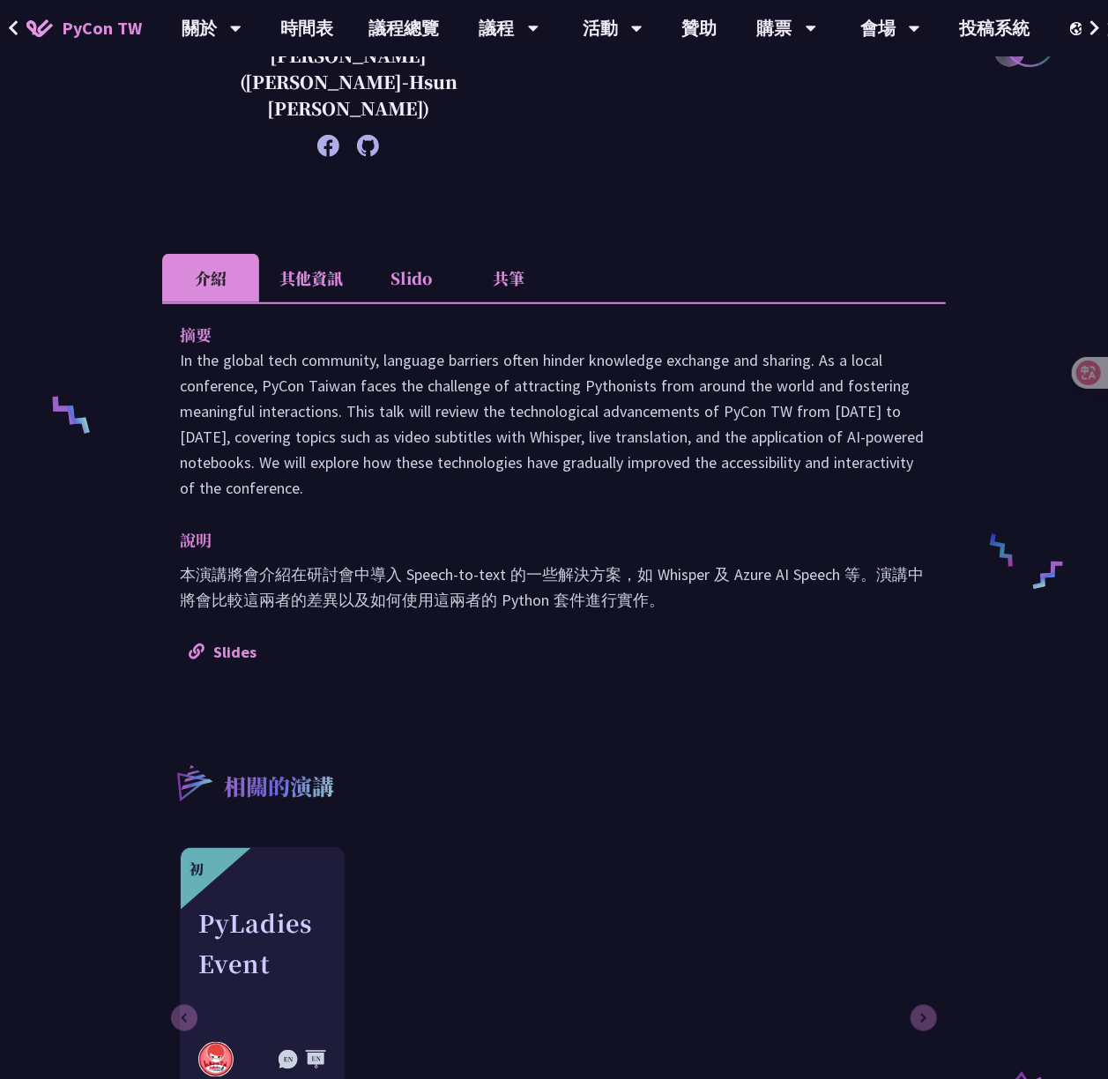
click at [314, 254] on li "其他資訊" at bounding box center [311, 278] width 104 height 48
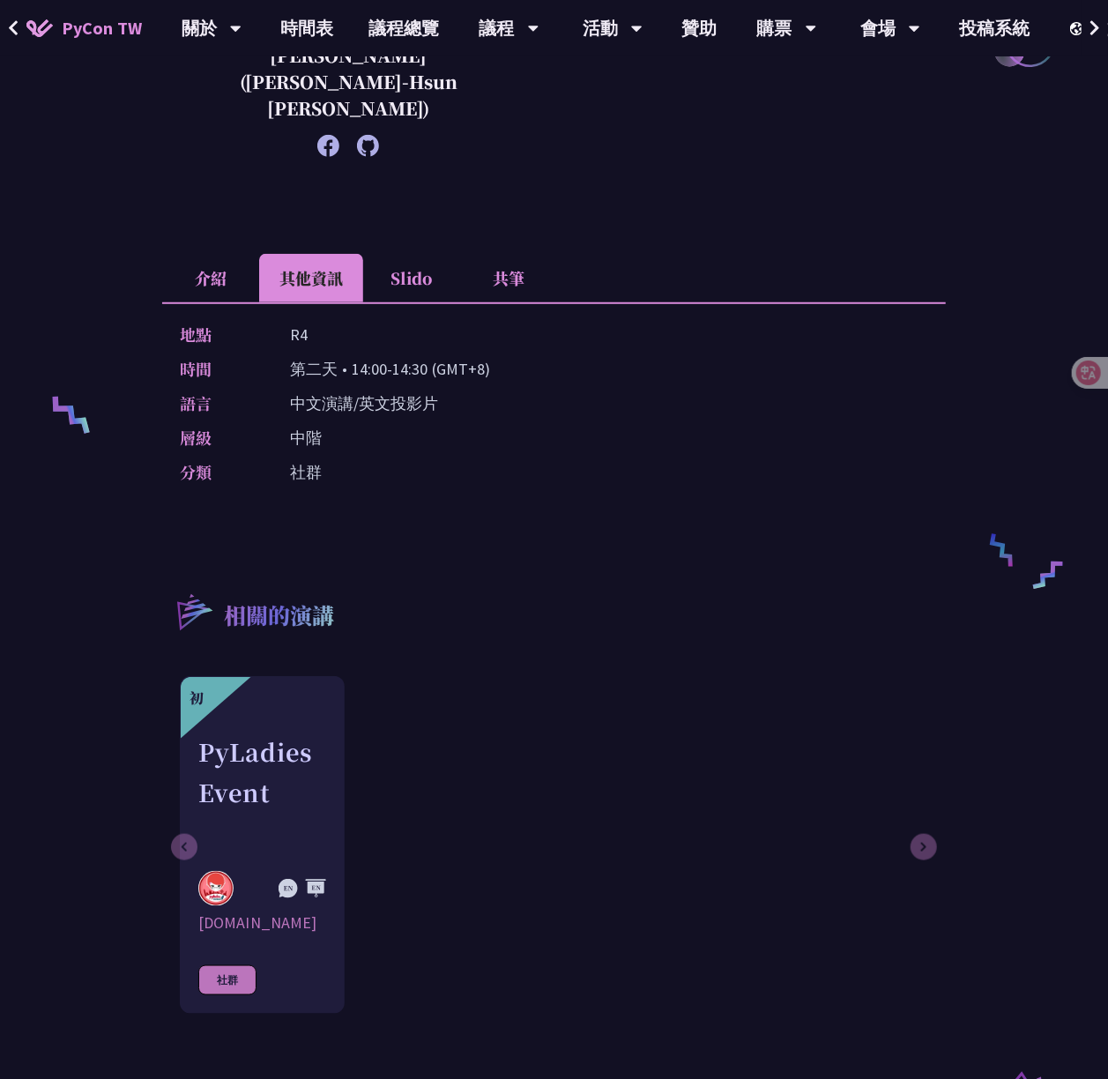
click at [441, 254] on li "Slido" at bounding box center [411, 278] width 97 height 48
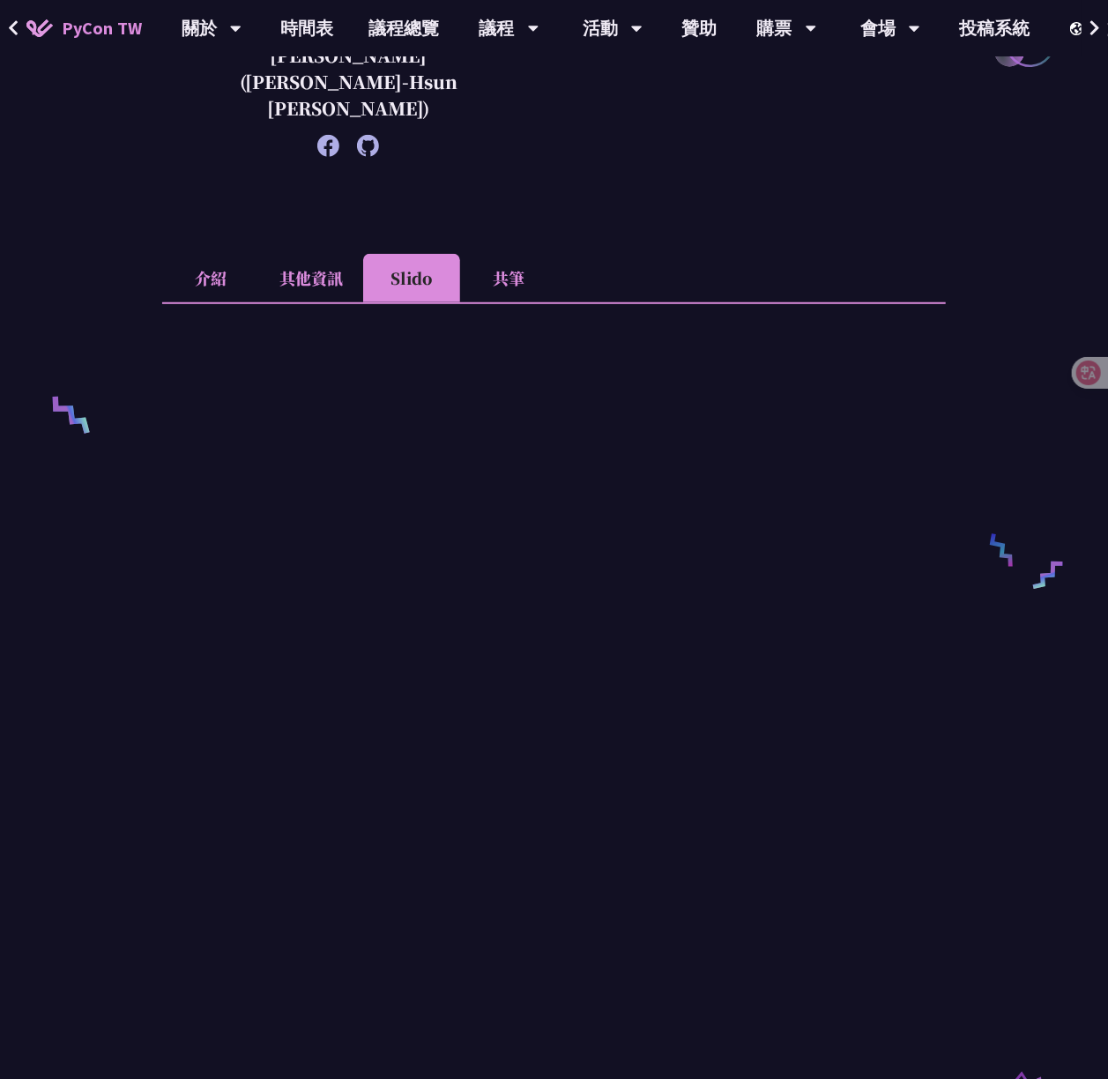
drag, startPoint x: 44, startPoint y: 660, endPoint x: 130, endPoint y: 640, distance: 88.7
click at [60, 670] on div "From Speech-to-text to AI Notebook: Bridging Language and Technology at PyCon T…" at bounding box center [554, 609] width 1108 height 2138
click at [65, 682] on div "From Speech-to-text to AI Notebook: Bridging Language and Technology at PyCon T…" at bounding box center [554, 609] width 1108 height 2138
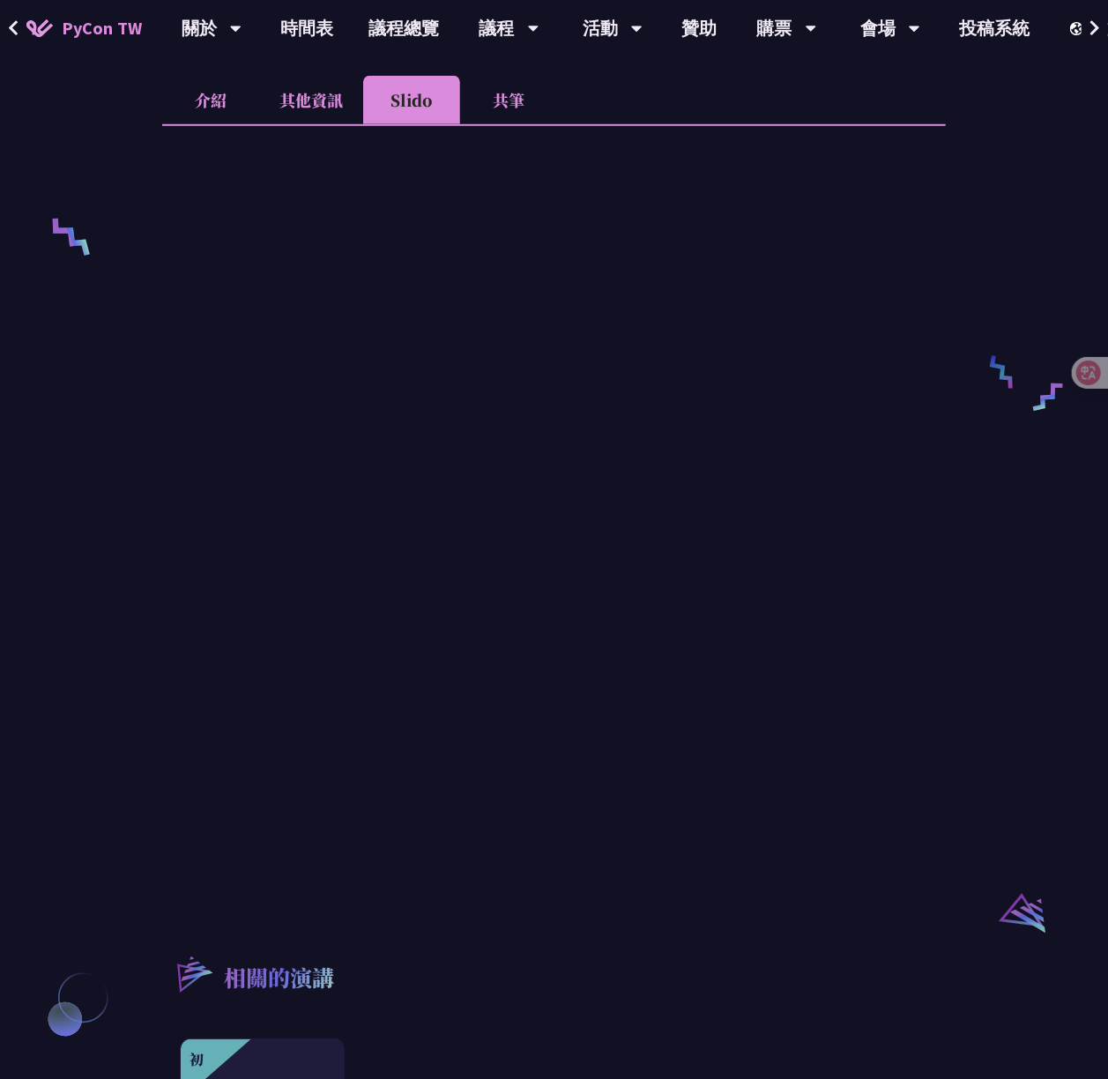
scroll to position [636, 0]
click at [123, 513] on div "From Speech-to-text to AI Notebook: Bridging Language and Technology at PyCon T…" at bounding box center [554, 433] width 1108 height 2138
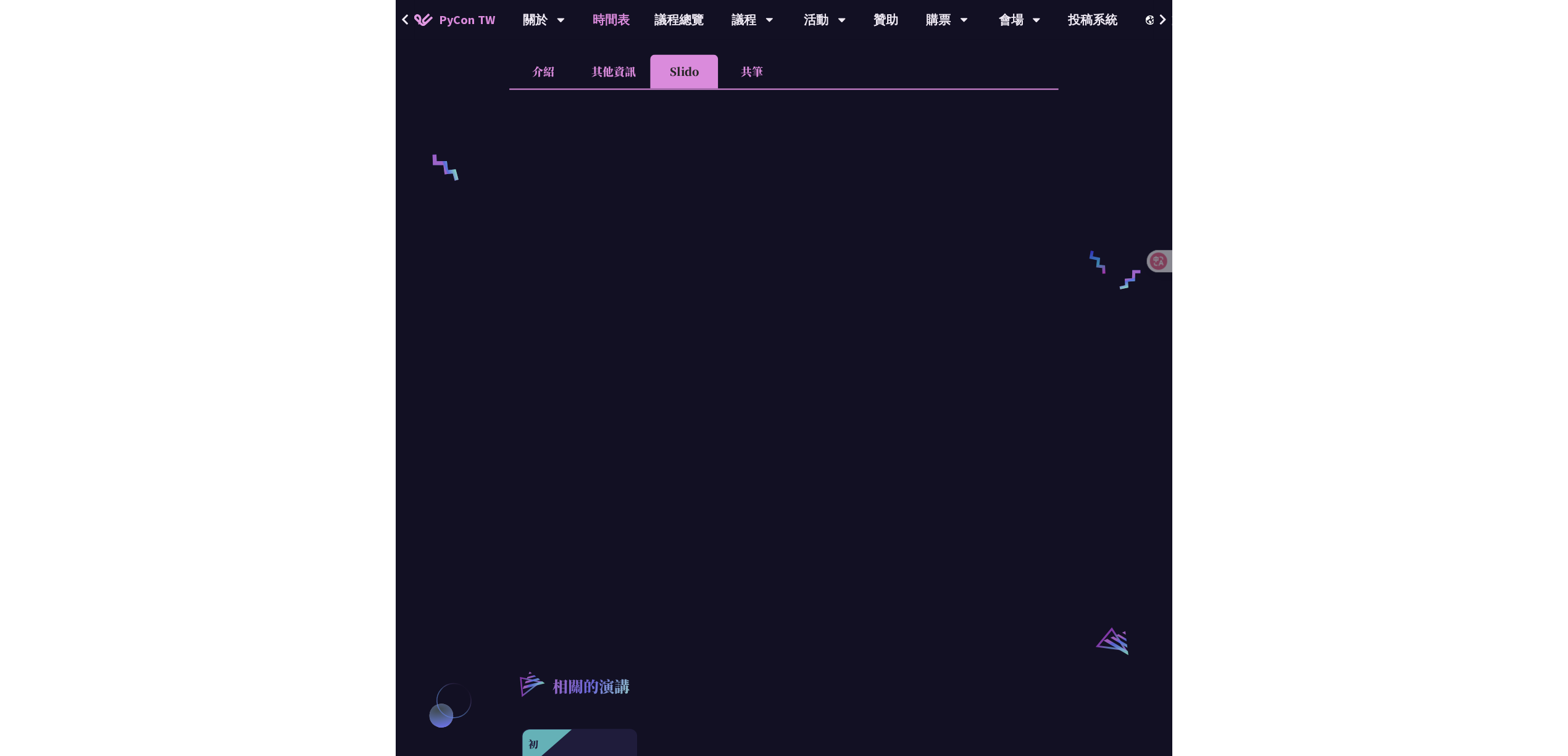
scroll to position [421, 0]
